Goal: Task Accomplishment & Management: Use online tool/utility

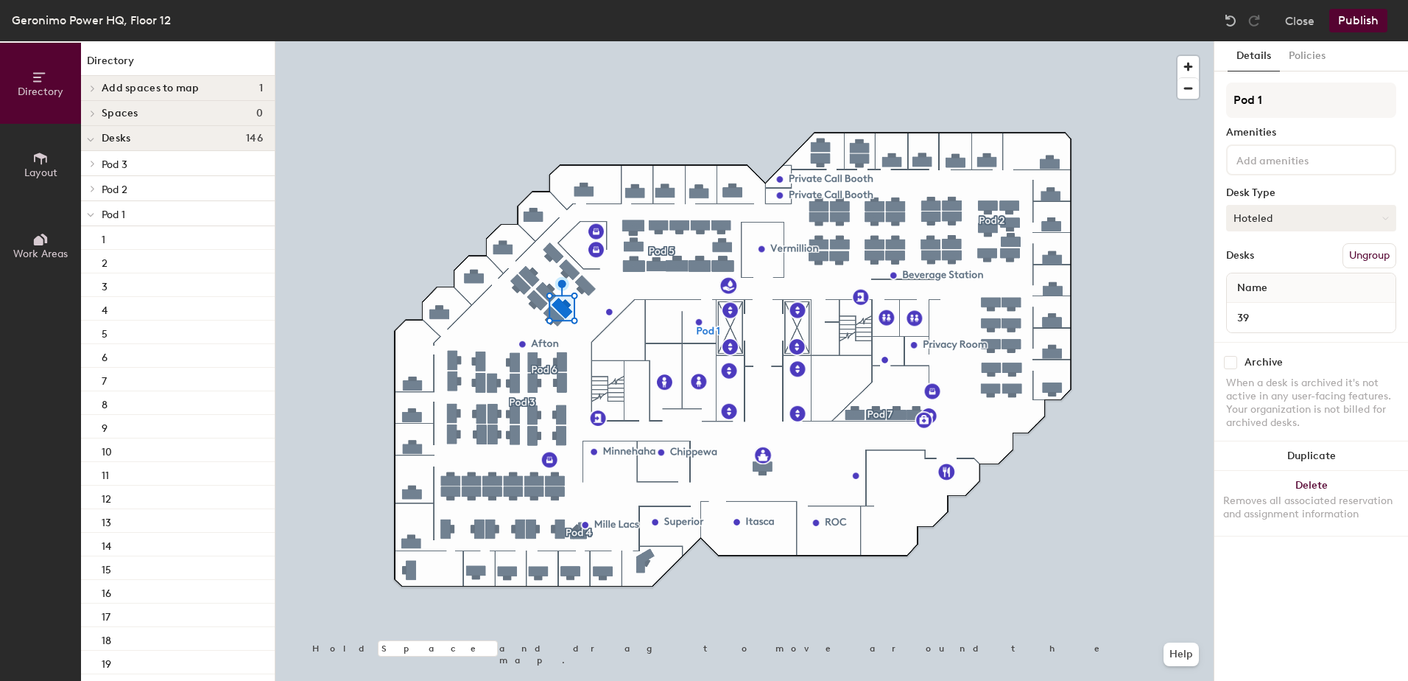
click at [1258, 218] on button "Hoteled" at bounding box center [1311, 218] width 170 height 27
click at [1262, 260] on div "Assigned" at bounding box center [1300, 264] width 147 height 22
click at [1343, 18] on button "Publish" at bounding box center [1358, 21] width 58 height 24
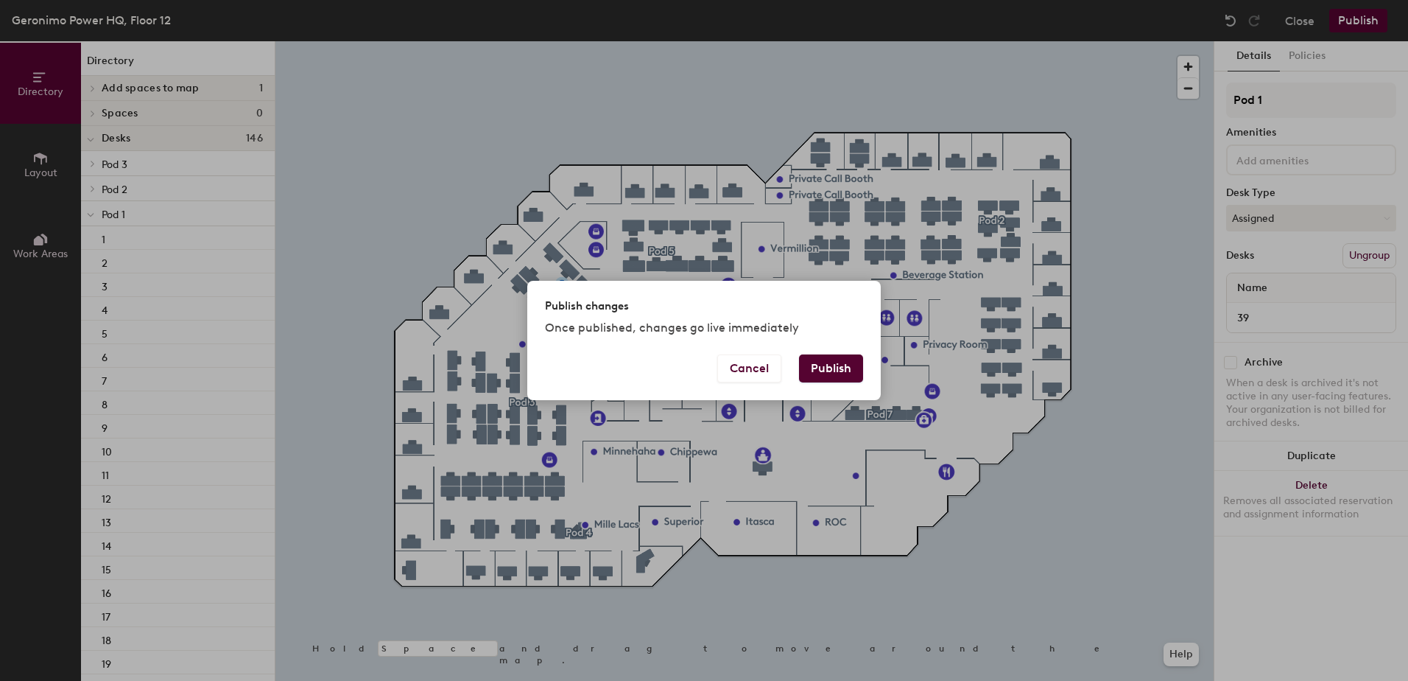
click at [831, 368] on button "Publish" at bounding box center [831, 368] width 64 height 28
